Goal: Transaction & Acquisition: Purchase product/service

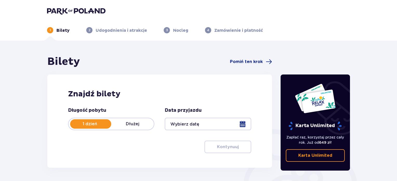
click at [243, 123] on div at bounding box center [208, 124] width 86 height 12
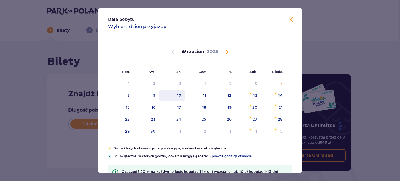
click at [181, 92] on div "10" at bounding box center [172, 95] width 26 height 11
type input "[DATE]"
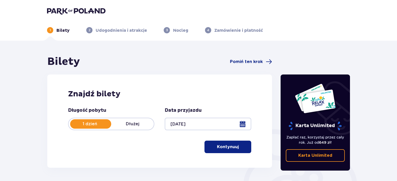
click at [222, 148] on p "Kontynuuj" at bounding box center [228, 147] width 22 height 6
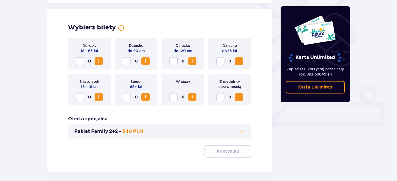
scroll to position [145, 0]
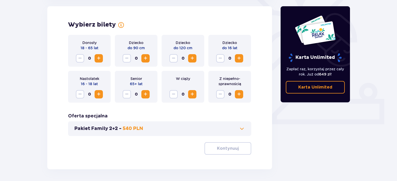
click at [100, 57] on span "Increase" at bounding box center [99, 58] width 6 height 6
click at [217, 150] on p "Kontynuuj" at bounding box center [228, 148] width 22 height 6
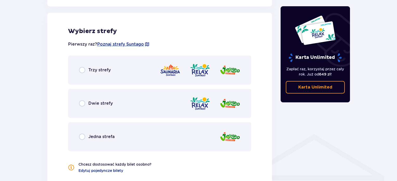
scroll to position [289, 0]
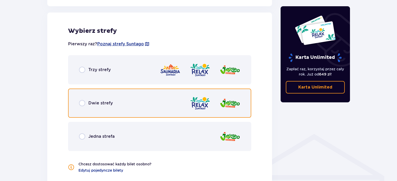
click at [82, 102] on input "radio" at bounding box center [82, 103] width 6 height 6
radio input "true"
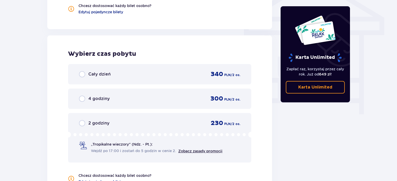
scroll to position [470, 0]
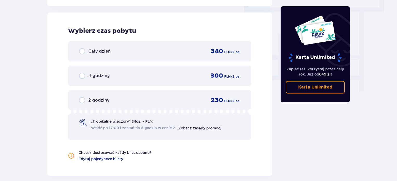
click at [137, 120] on p "„Tropikalne wieczory" (Ndz. - Pt.):" at bounding box center [122, 121] width 62 height 5
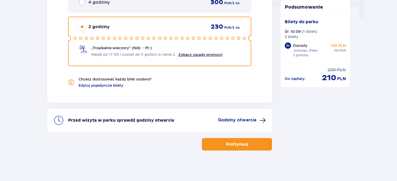
scroll to position [543, 0]
click at [228, 142] on p "Kontynuuj" at bounding box center [237, 144] width 22 height 6
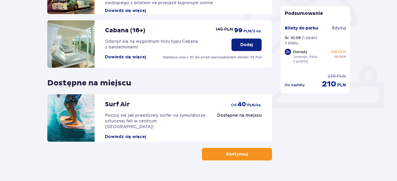
scroll to position [172, 0]
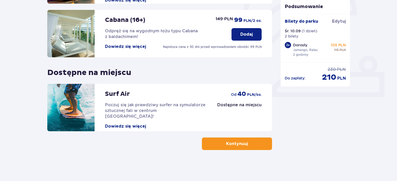
click at [249, 142] on span "button" at bounding box center [249, 143] width 6 height 6
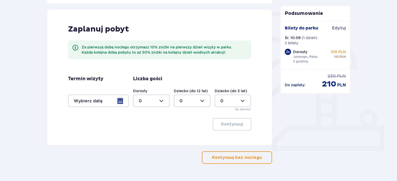
scroll to position [132, 0]
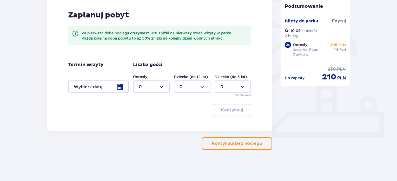
click at [252, 146] on button "Kontynuuj bez noclegu" at bounding box center [237, 143] width 70 height 12
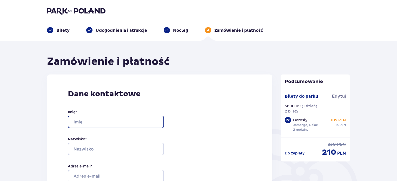
click at [148, 119] on input "Imię *" at bounding box center [116, 122] width 96 height 12
type input "Grażyna"
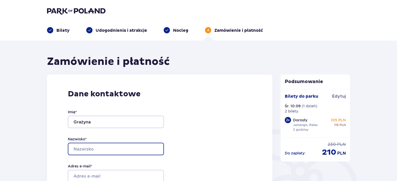
type input "[PERSON_NAME]"
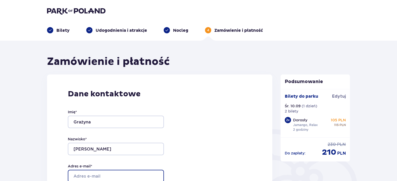
type input "[EMAIL_ADDRESS][DOMAIN_NAME]"
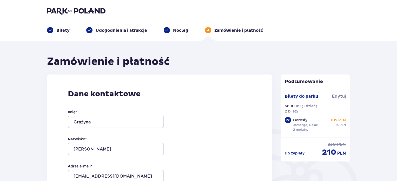
type input "[EMAIL_ADDRESS][DOMAIN_NAME]"
type input "723894913"
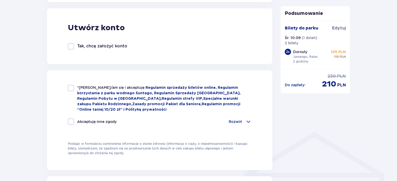
scroll to position [292, 0]
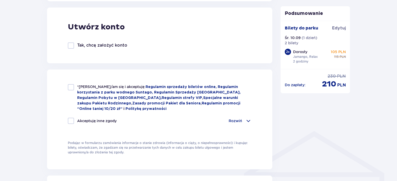
click at [70, 87] on div at bounding box center [71, 87] width 6 height 6
checkbox input "true"
click at [70, 120] on div at bounding box center [71, 121] width 6 height 6
checkbox input "true"
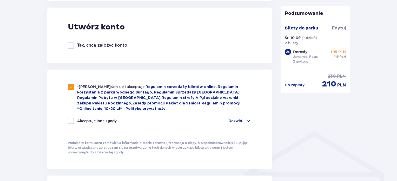
checkbox input "true"
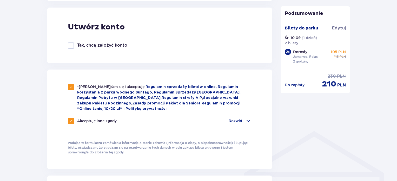
click at [248, 119] on span at bounding box center [249, 121] width 6 height 6
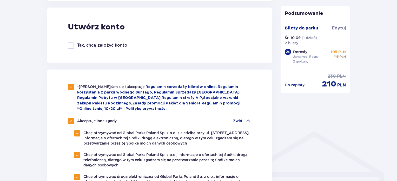
click at [71, 121] on div at bounding box center [71, 121] width 6 height 6
checkbox input "false"
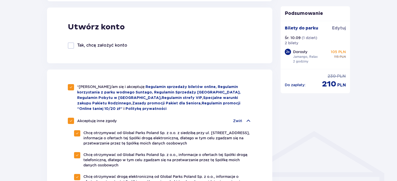
checkbox input "false"
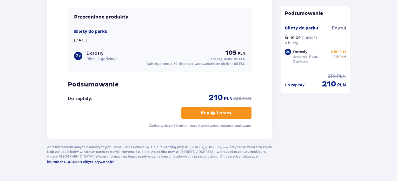
scroll to position [631, 0]
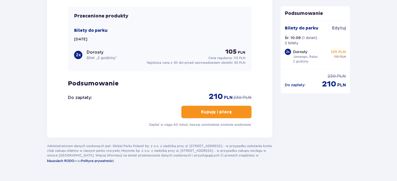
click at [219, 110] on p "Kupuję i płacę" at bounding box center [216, 112] width 31 height 6
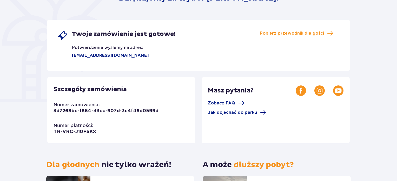
scroll to position [17, 0]
